Goal: Transaction & Acquisition: Purchase product/service

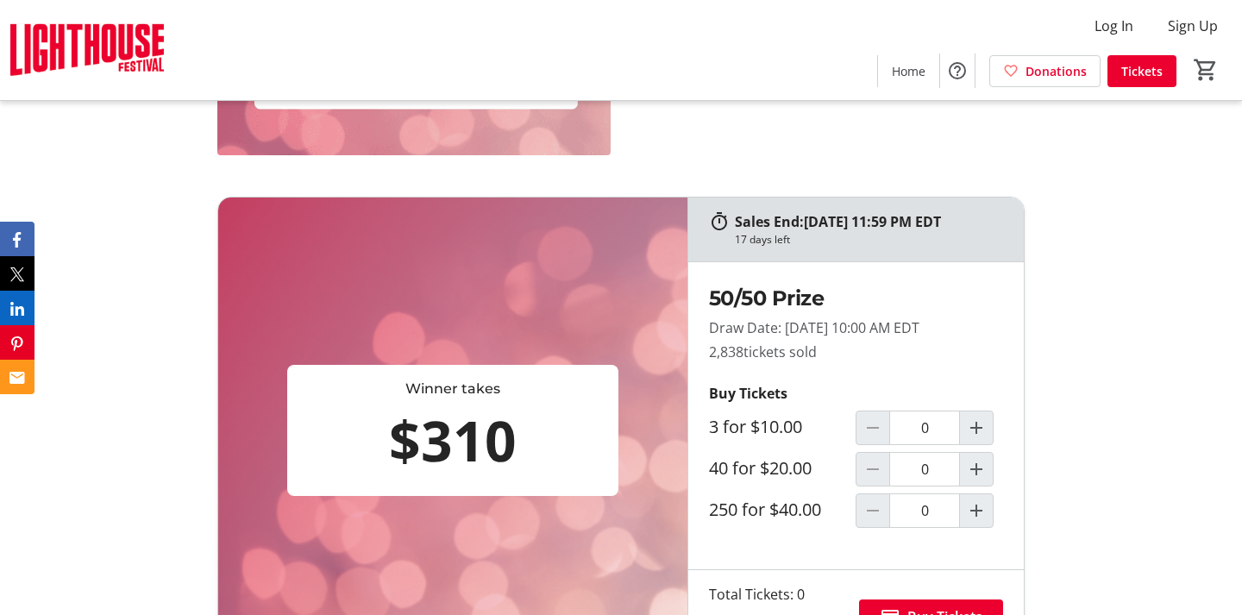
scroll to position [705, 0]
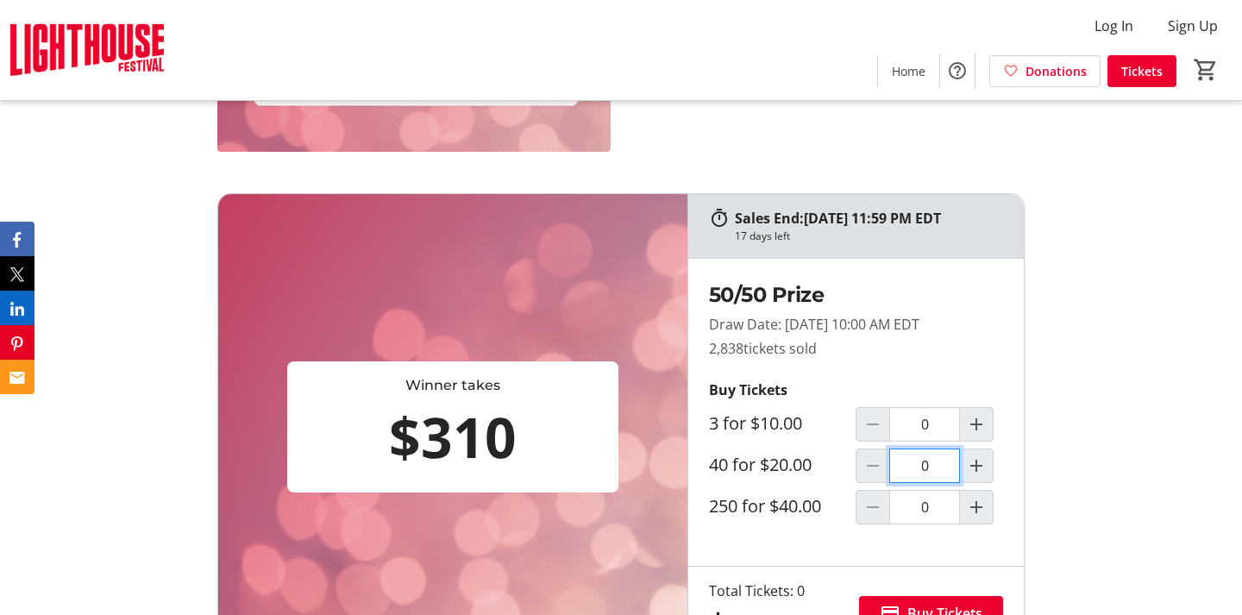
click at [925, 471] on input "0" at bounding box center [924, 465] width 71 height 34
type input "0"
click at [928, 504] on input "0" at bounding box center [924, 507] width 71 height 34
type input "1"
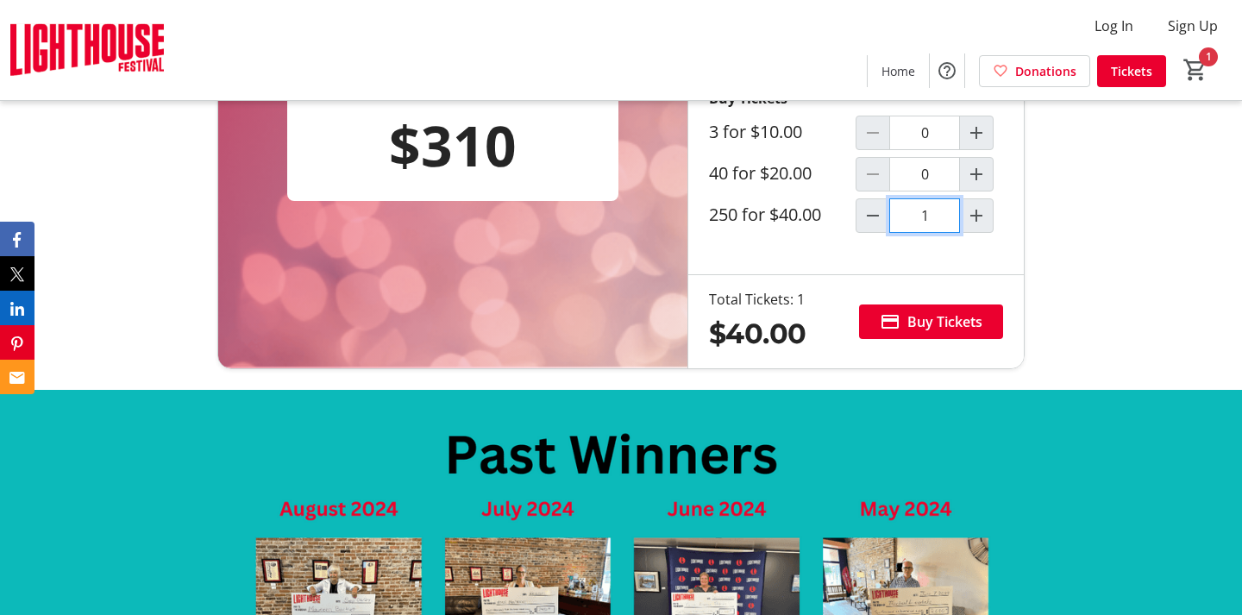
scroll to position [998, 0]
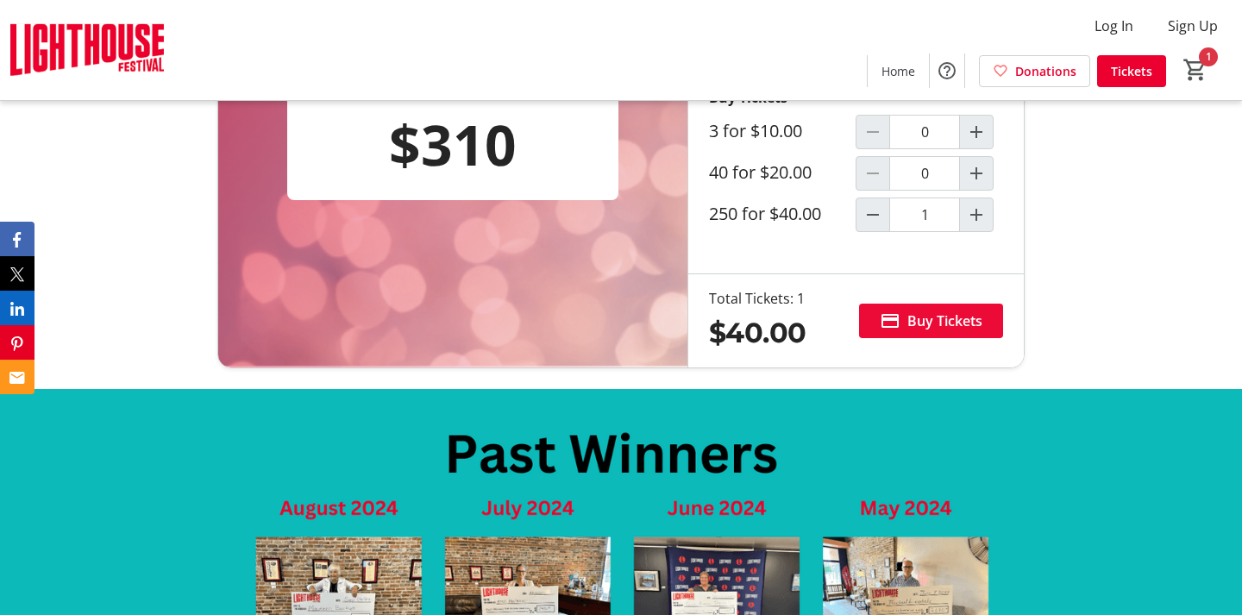
click at [957, 321] on span "Buy Tickets" at bounding box center [944, 320] width 75 height 21
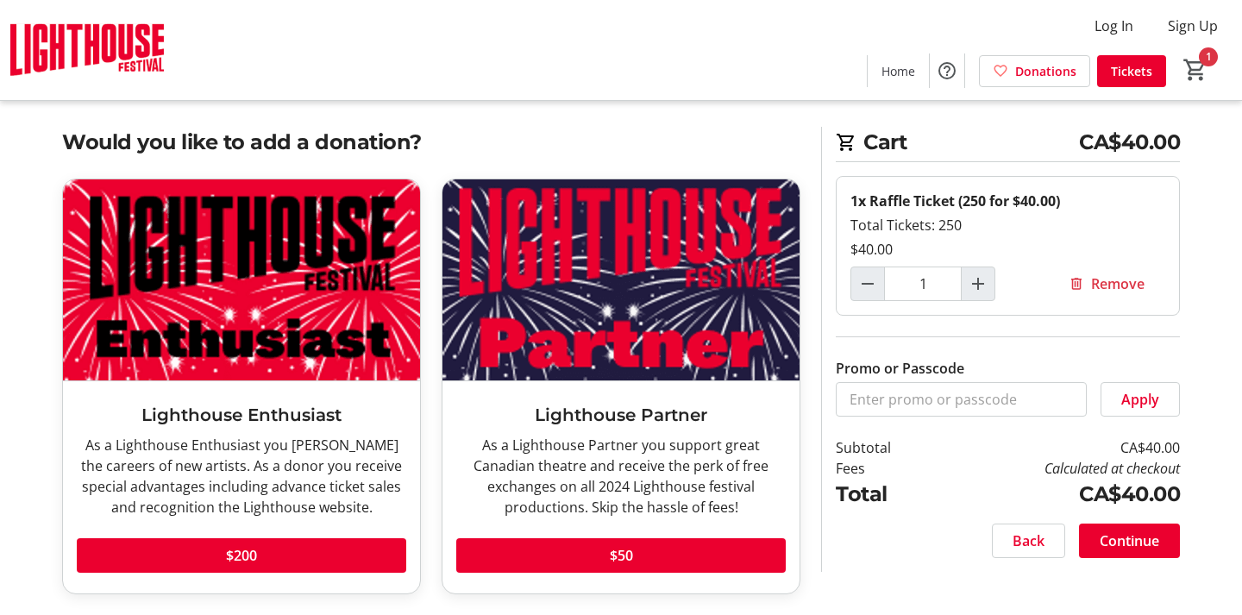
scroll to position [16, 0]
click at [1132, 535] on span "Continue" at bounding box center [1128, 540] width 59 height 21
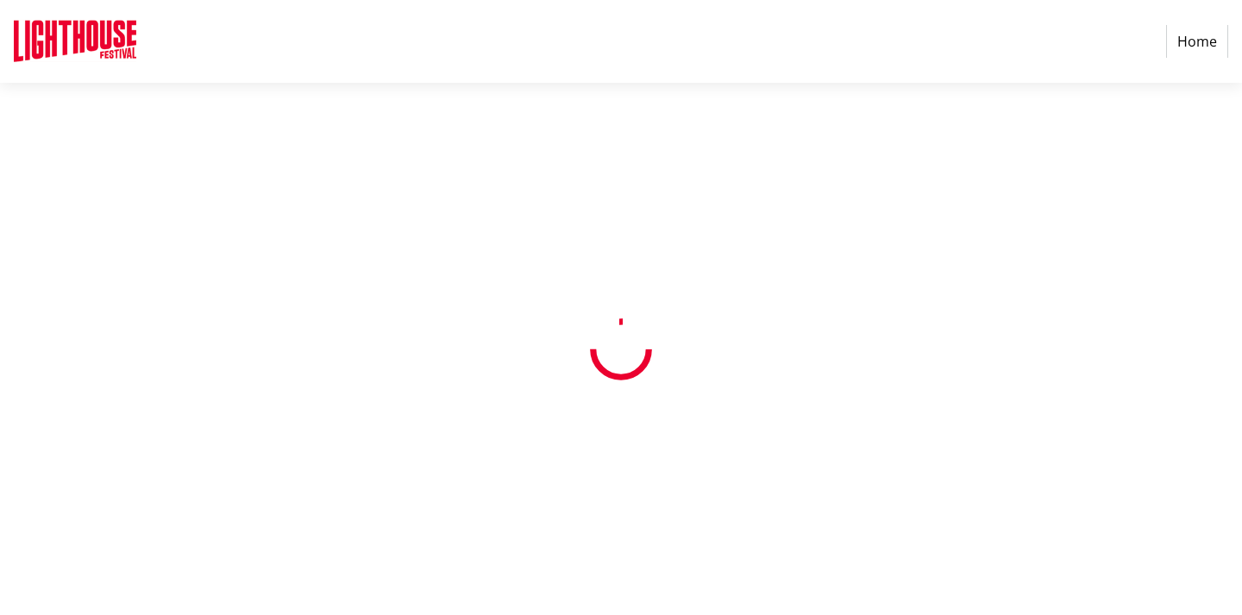
select select "CA"
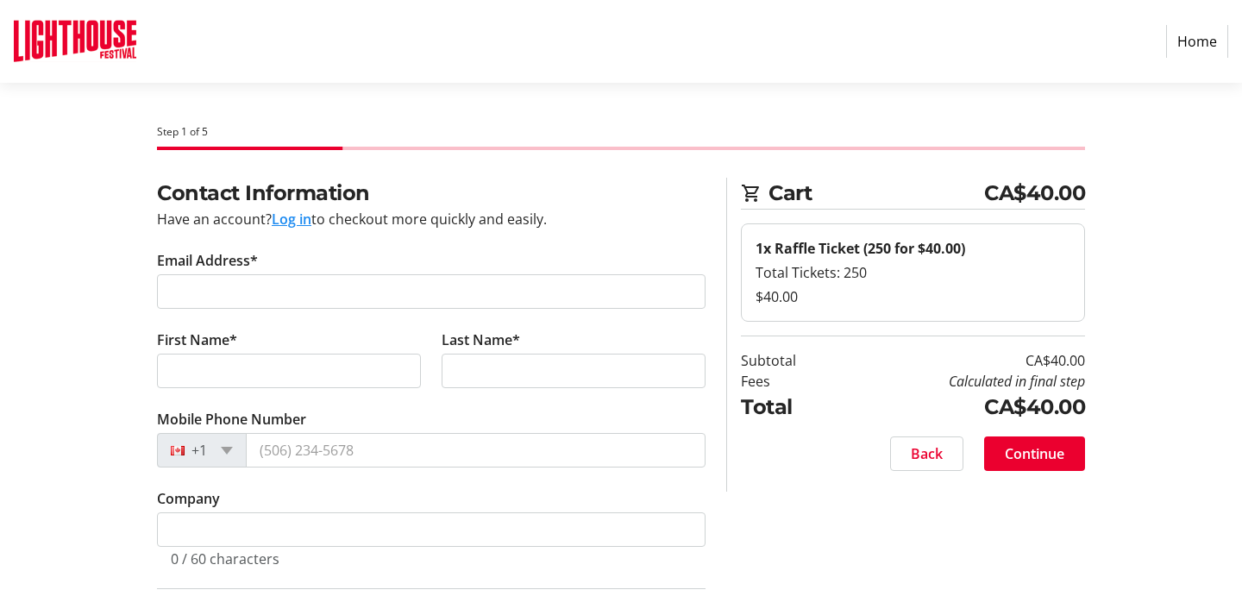
click at [259, 251] on tr-form-field "Email Address*" at bounding box center [431, 289] width 548 height 79
click at [182, 259] on label "Email Address*" at bounding box center [207, 260] width 101 height 21
click at [182, 274] on input "Email Address*" at bounding box center [431, 291] width 548 height 34
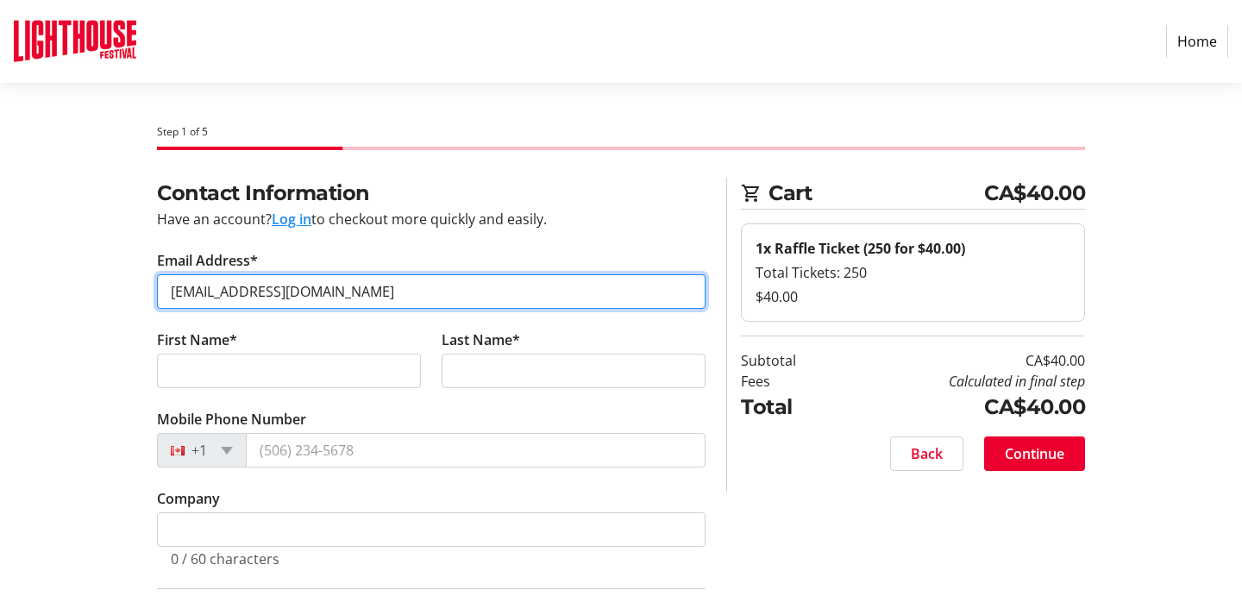
type input "[EMAIL_ADDRESS][DOMAIN_NAME]"
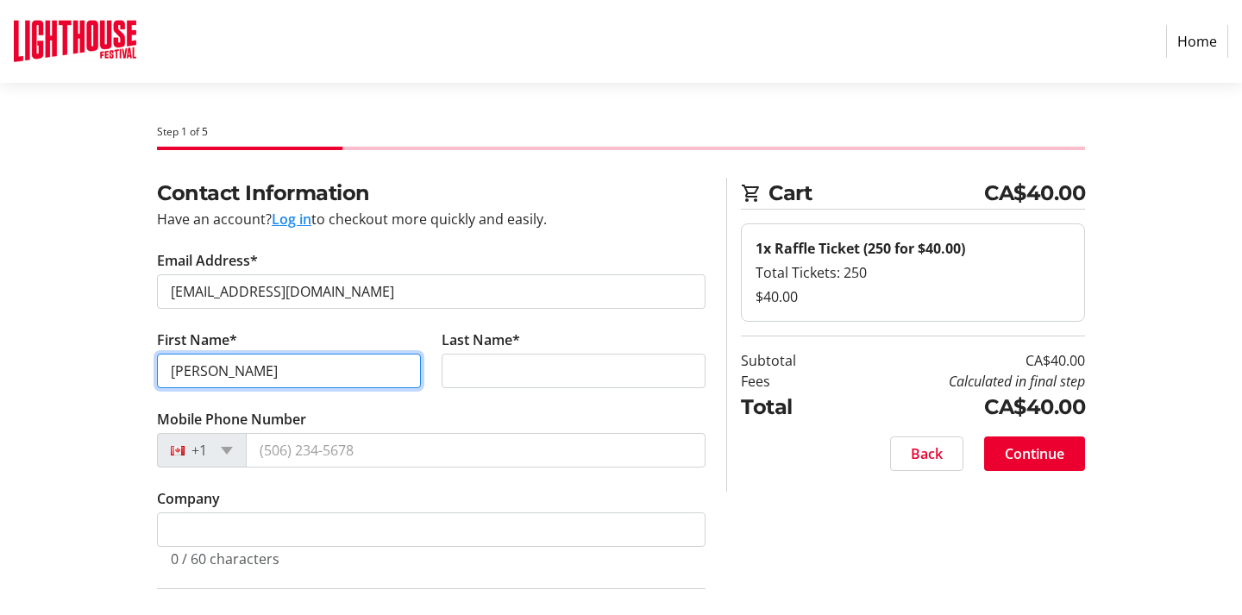
type input "[PERSON_NAME]"
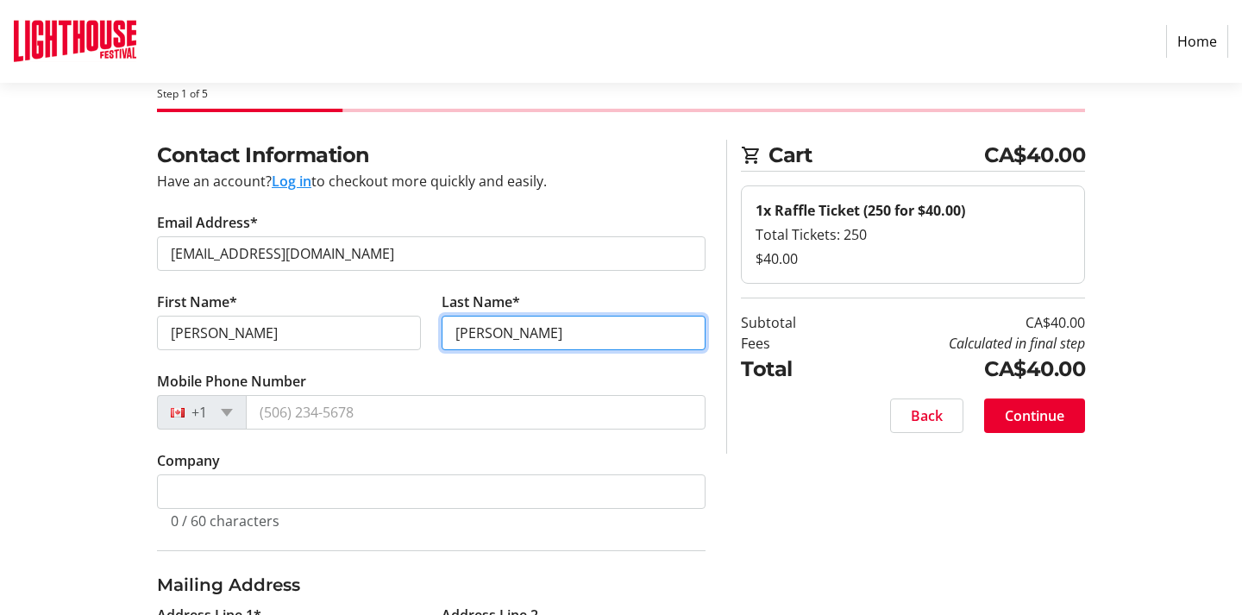
scroll to position [44, 0]
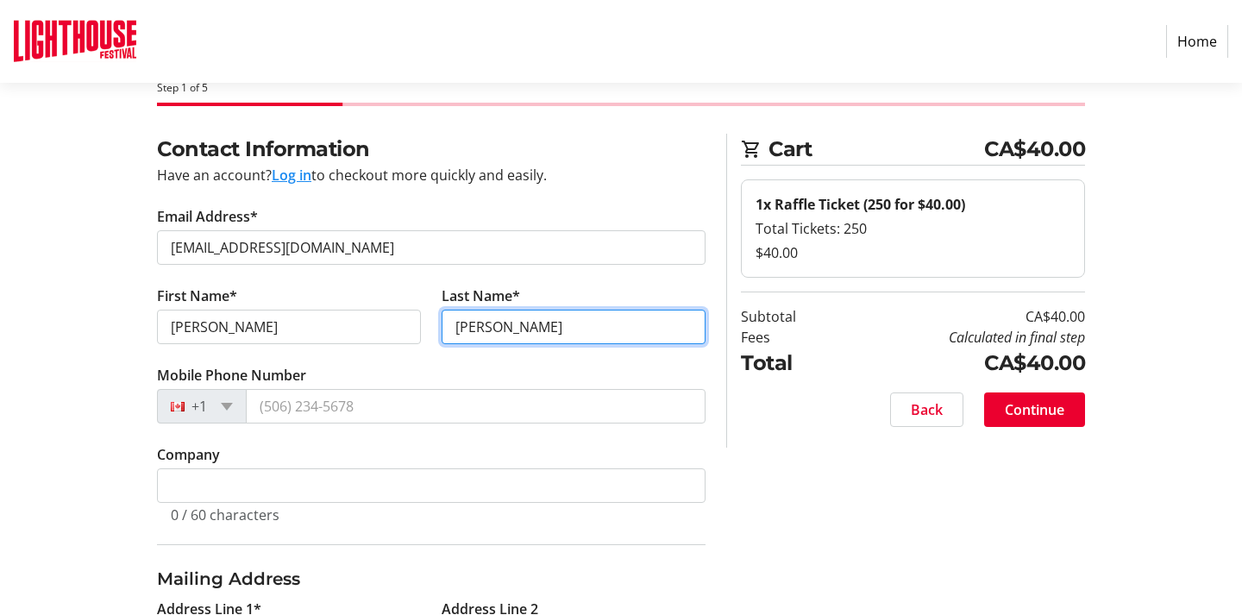
type input "[PERSON_NAME]"
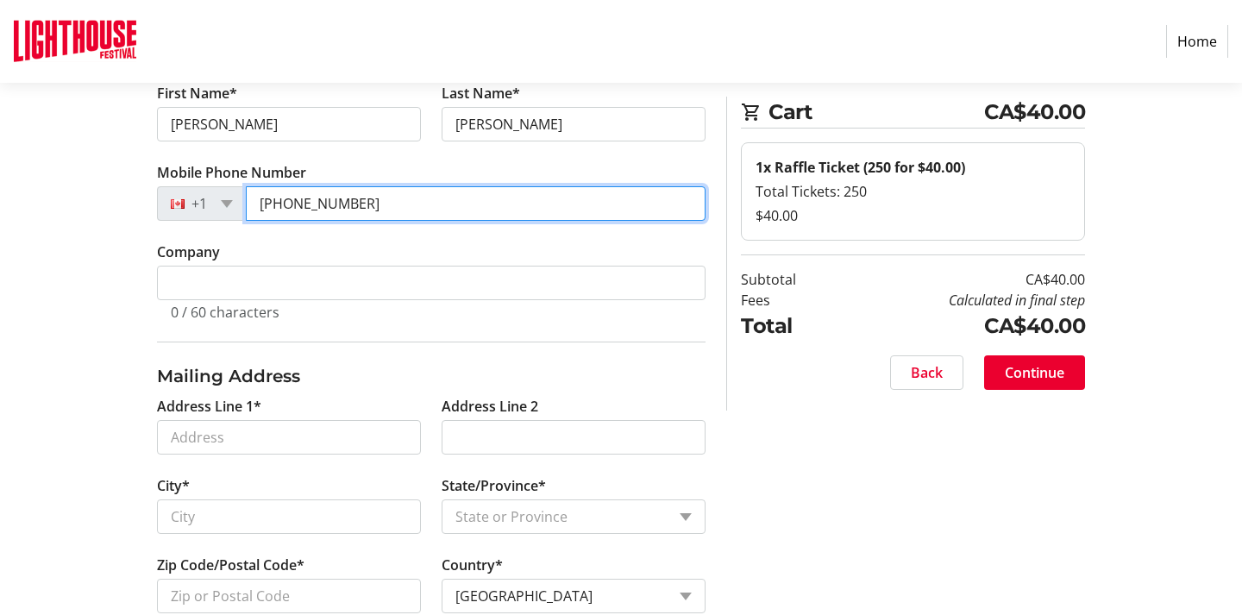
scroll to position [250, 0]
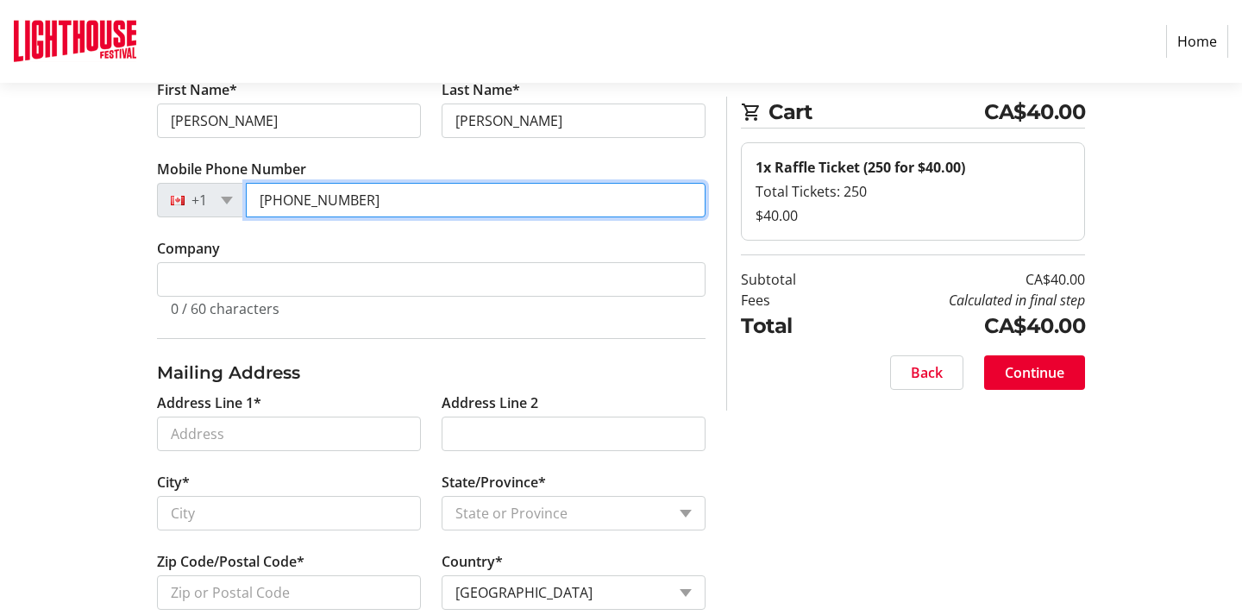
type input "[PHONE_NUMBER]"
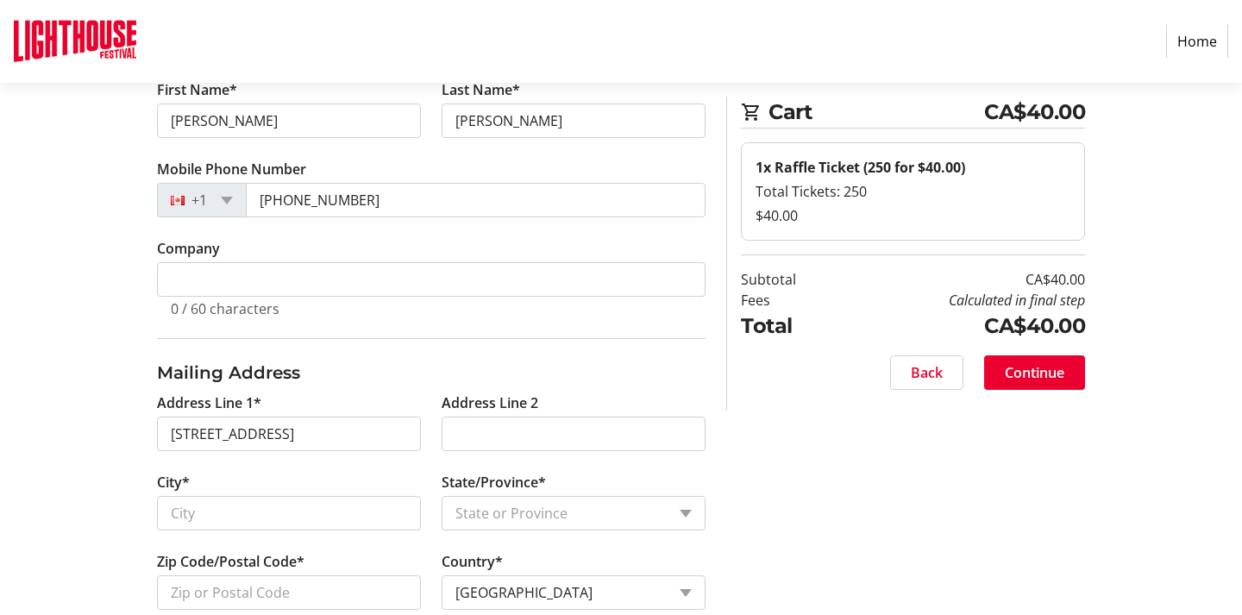
type input "[STREET_ADDRESS]"
type input "Welland"
select select "ON"
type input "L3C 0J3"
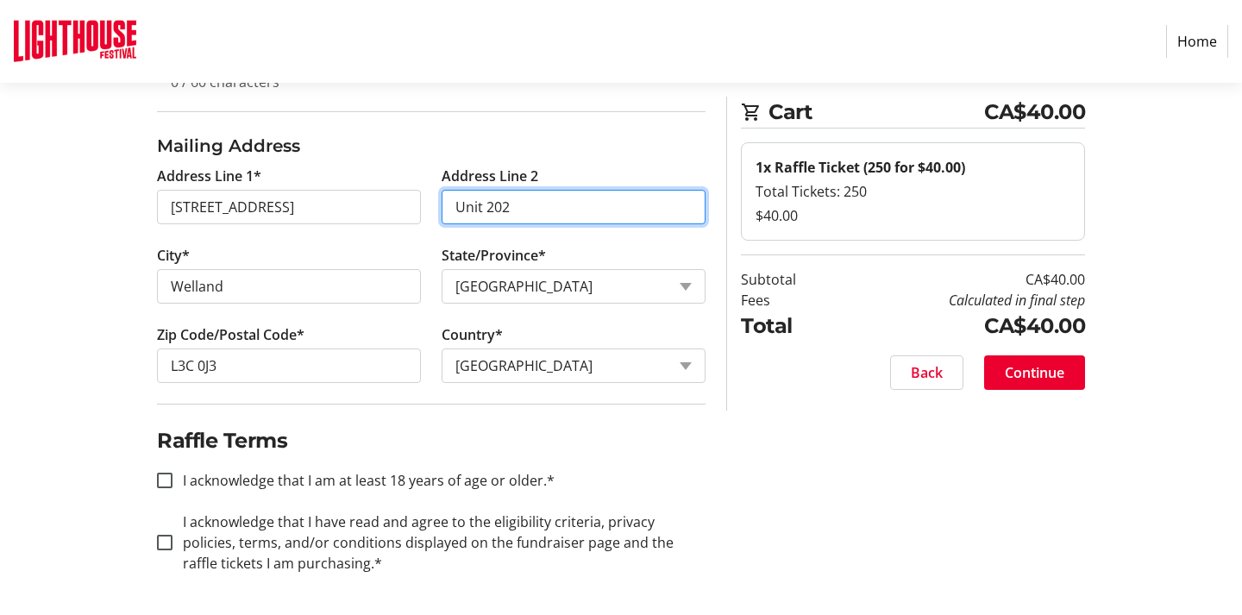
scroll to position [477, 0]
type input "Unit 202"
click at [166, 478] on input "I acknowledge that I am at least 18 years of age or older.*" at bounding box center [165, 480] width 16 height 16
checkbox input "true"
click at [163, 540] on input "I acknowledge that I have read and agree to the eligibility criteria, privacy p…" at bounding box center [165, 543] width 16 height 16
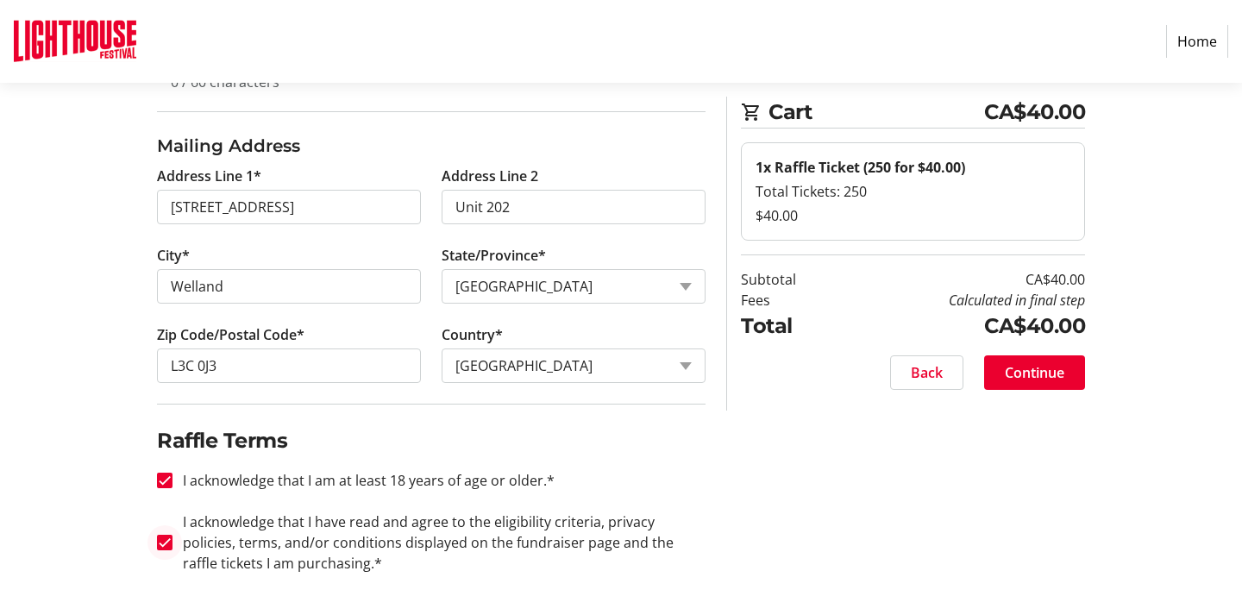
checkbox input "true"
click at [1016, 375] on span "Continue" at bounding box center [1033, 372] width 59 height 21
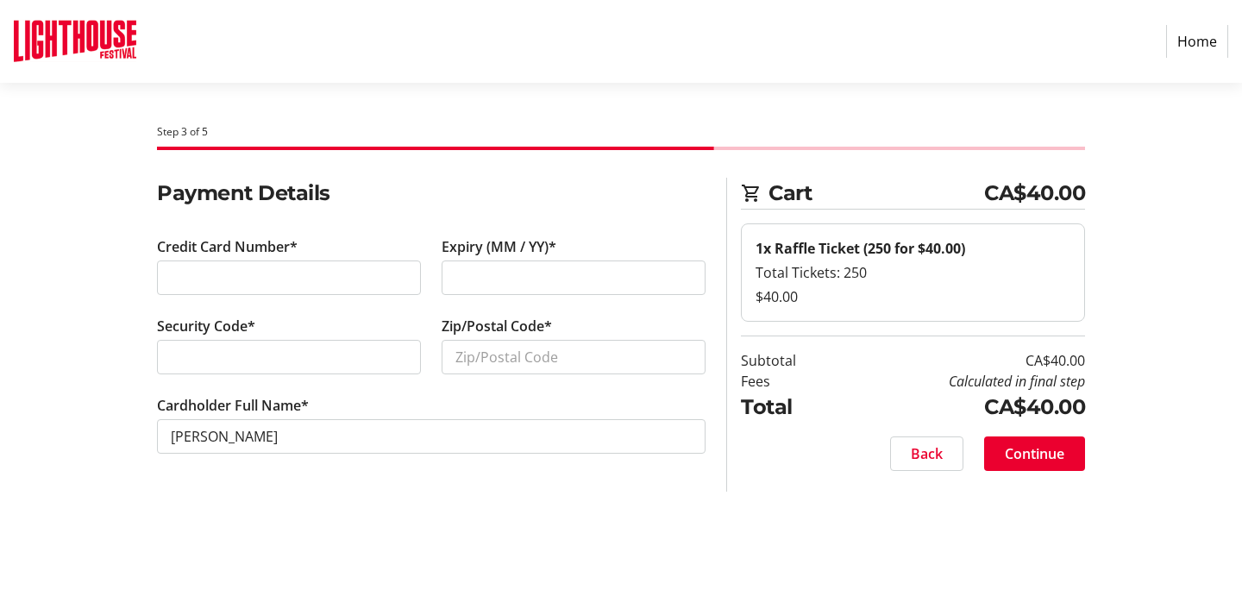
click at [453, 278] on div at bounding box center [573, 277] width 264 height 34
type input "L3C 0J3"
click at [1044, 452] on span "Continue" at bounding box center [1033, 453] width 59 height 21
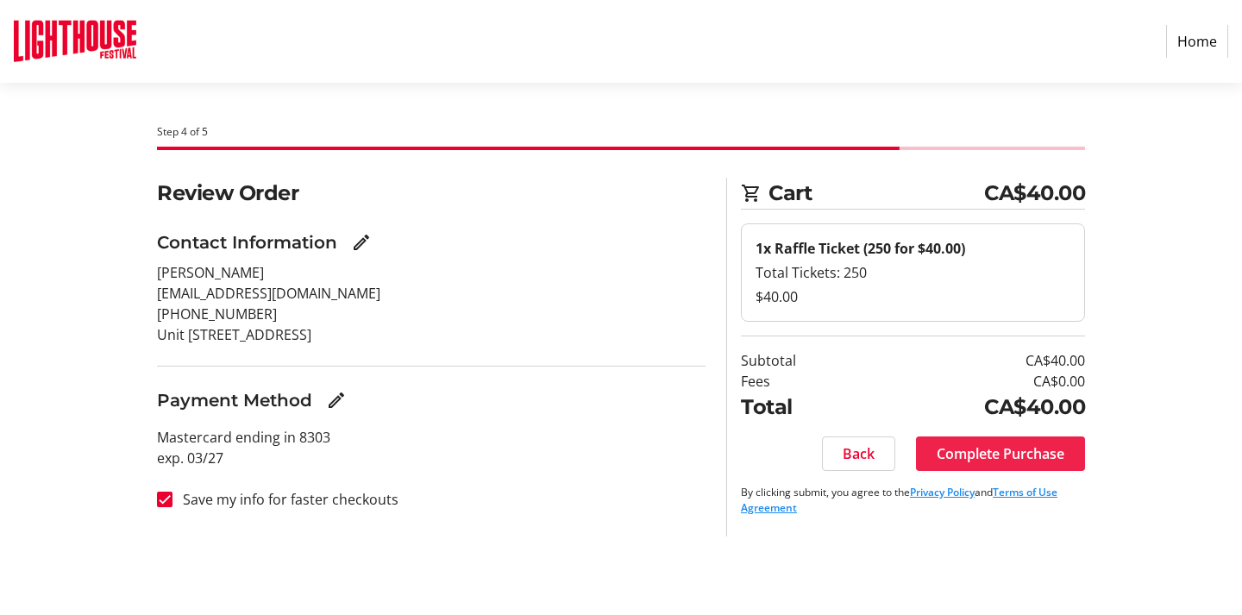
click at [1001, 453] on span "Complete Purchase" at bounding box center [1000, 453] width 128 height 21
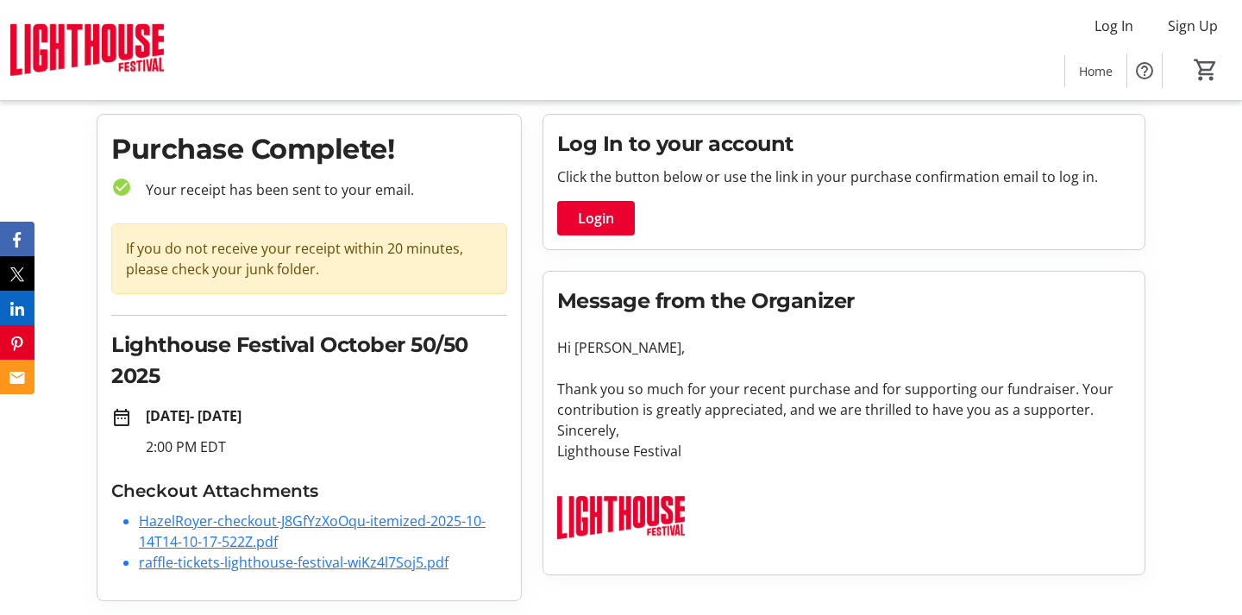
scroll to position [43, 0]
